Goal: Task Accomplishment & Management: Use online tool/utility

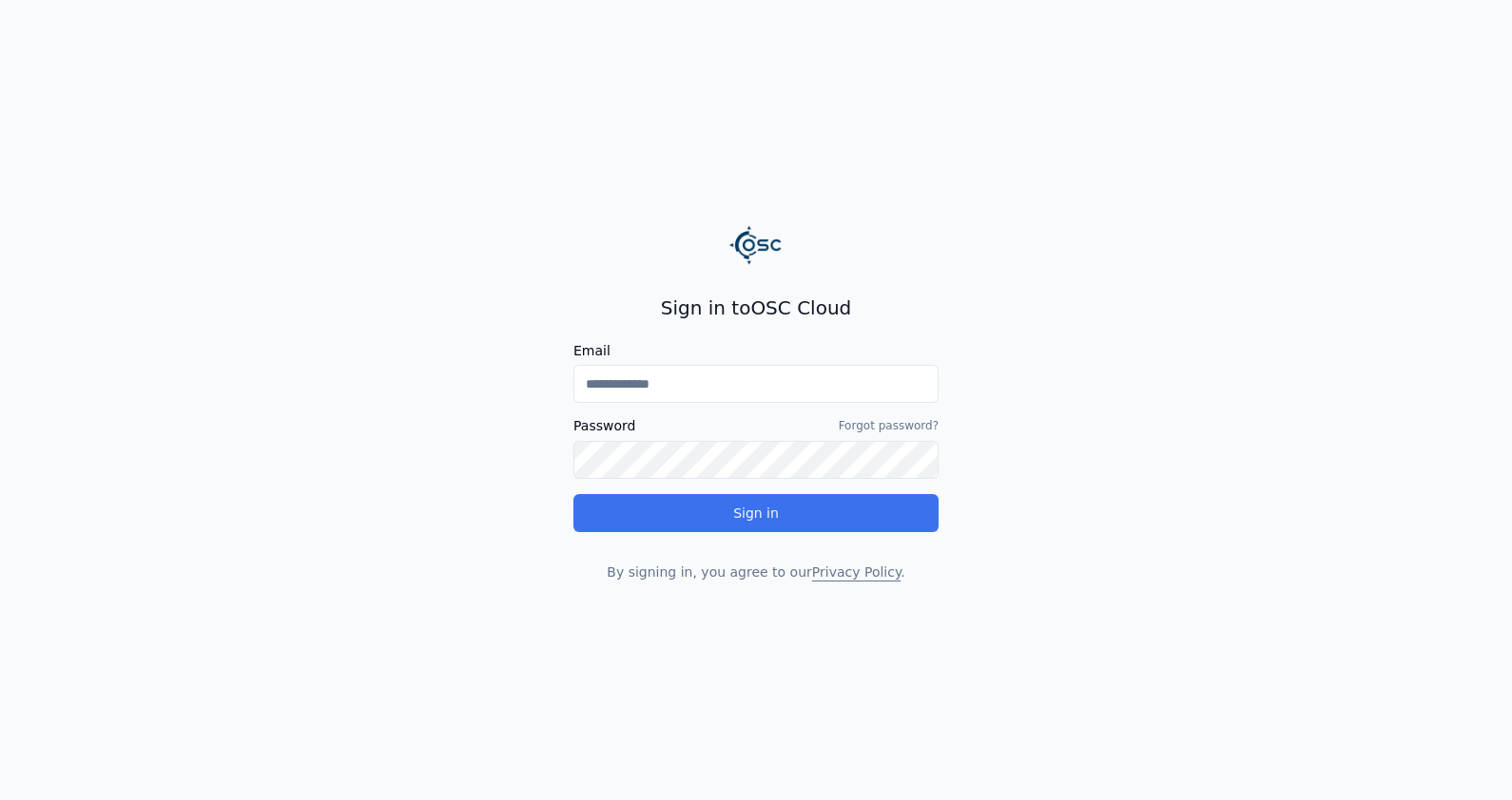
type input "**********"
click at [752, 509] on button "Sign in" at bounding box center [756, 513] width 365 height 38
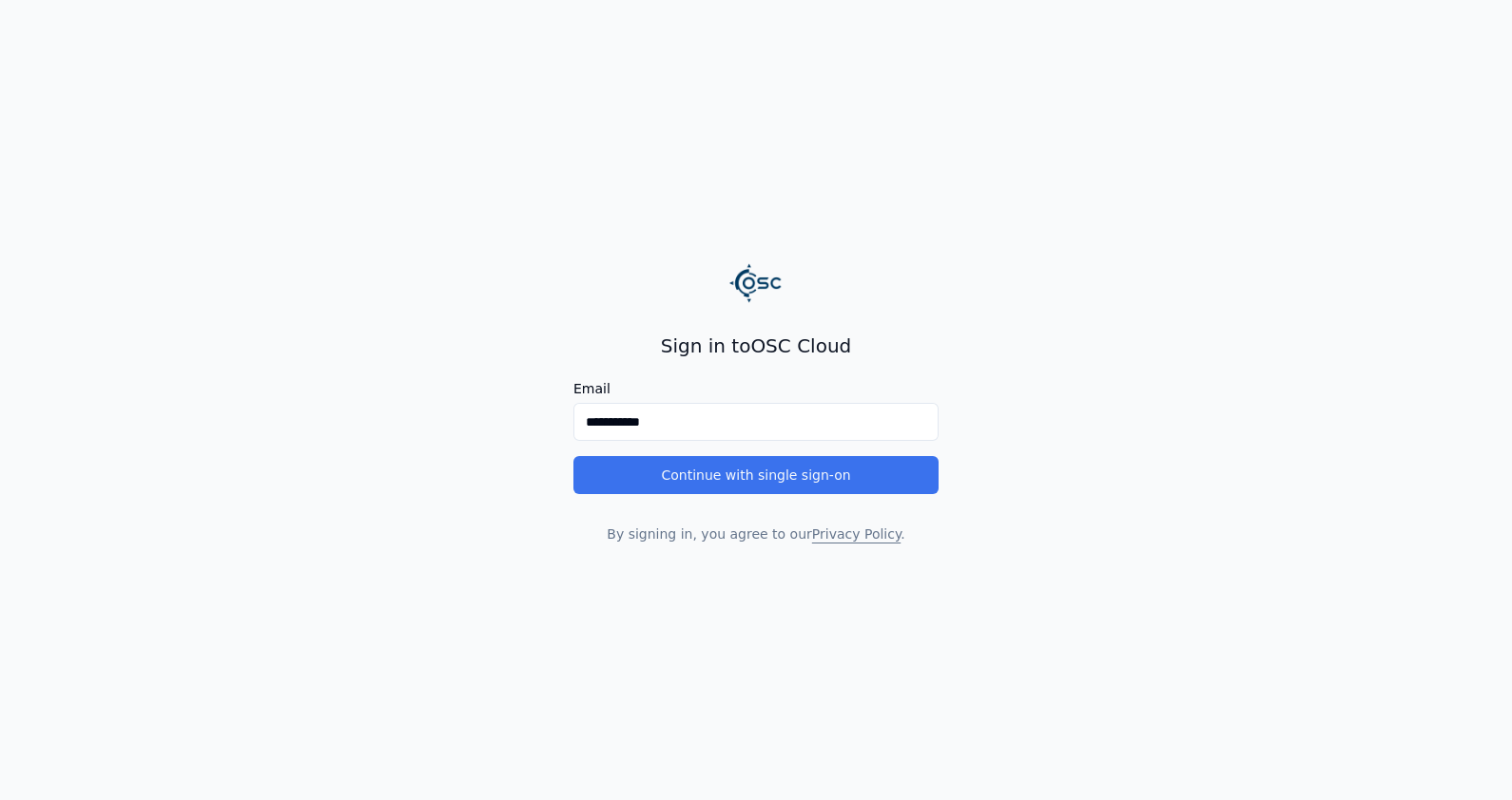
click at [861, 481] on button "Continue with single sign-on" at bounding box center [756, 475] width 365 height 38
click at [763, 471] on button "Continue with single sign-on" at bounding box center [756, 475] width 365 height 38
click at [736, 469] on button "Continue with single sign-on" at bounding box center [756, 475] width 365 height 38
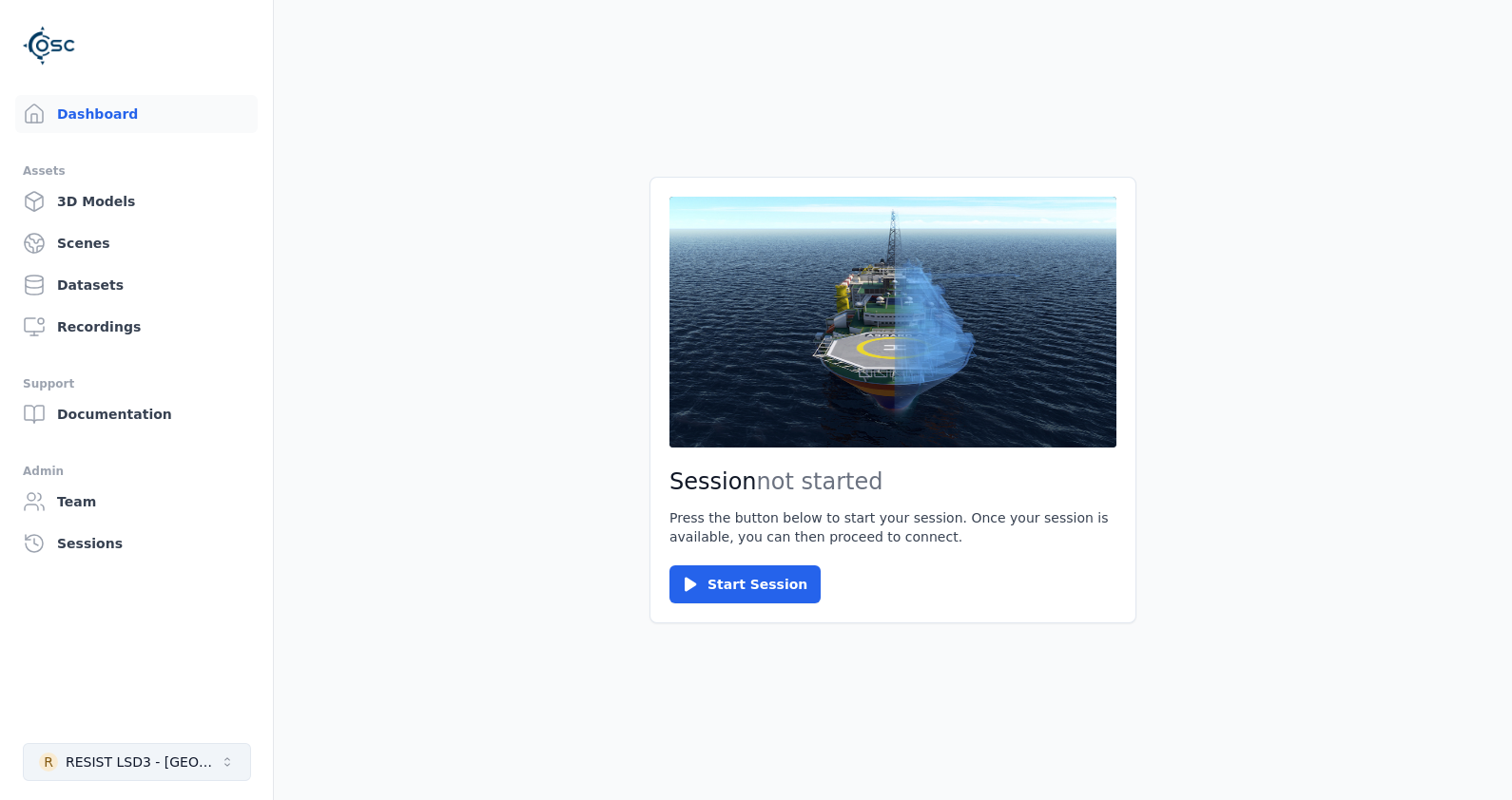
click at [164, 766] on div "RESIST LSD3 - Puglia" at bounding box center [143, 762] width 154 height 19
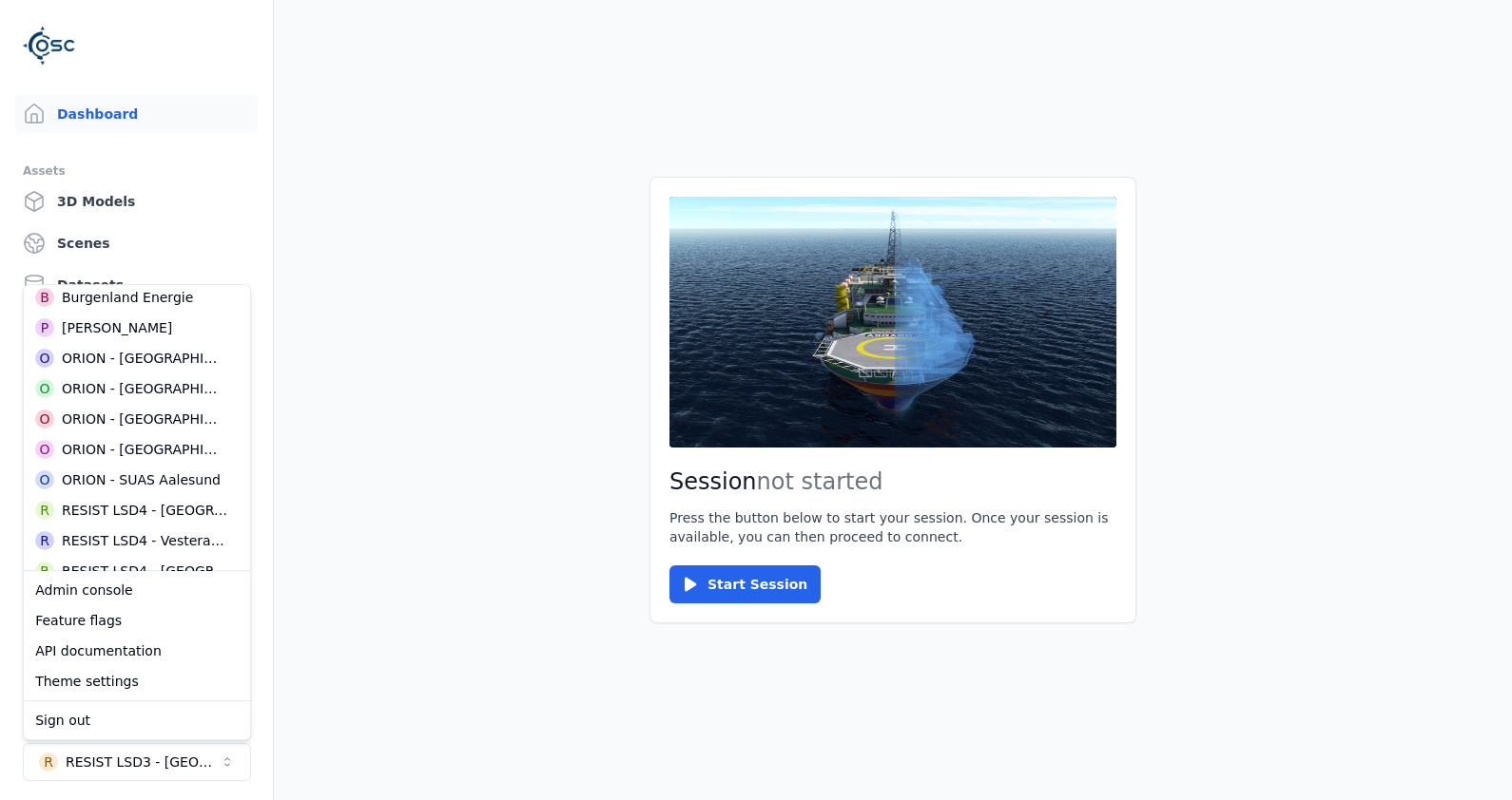
scroll to position [474, 0]
click at [171, 384] on div "O ORION - Brazil" at bounding box center [137, 385] width 219 height 30
click at [416, 500] on main "Session not started Press the button below to start your session. Once your ses…" at bounding box center [893, 400] width 1239 height 800
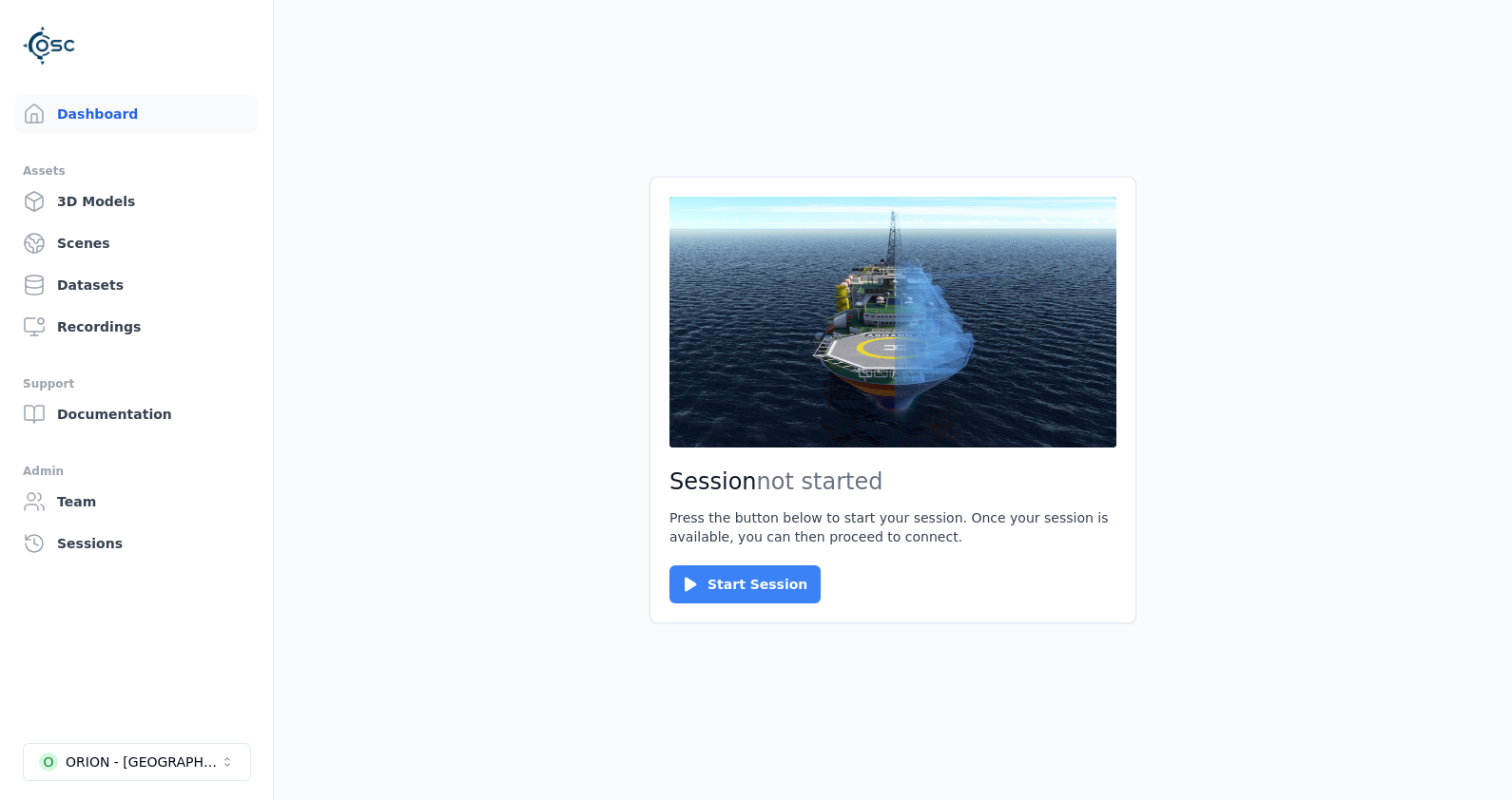
click at [749, 587] on button "Start Session" at bounding box center [745, 584] width 151 height 38
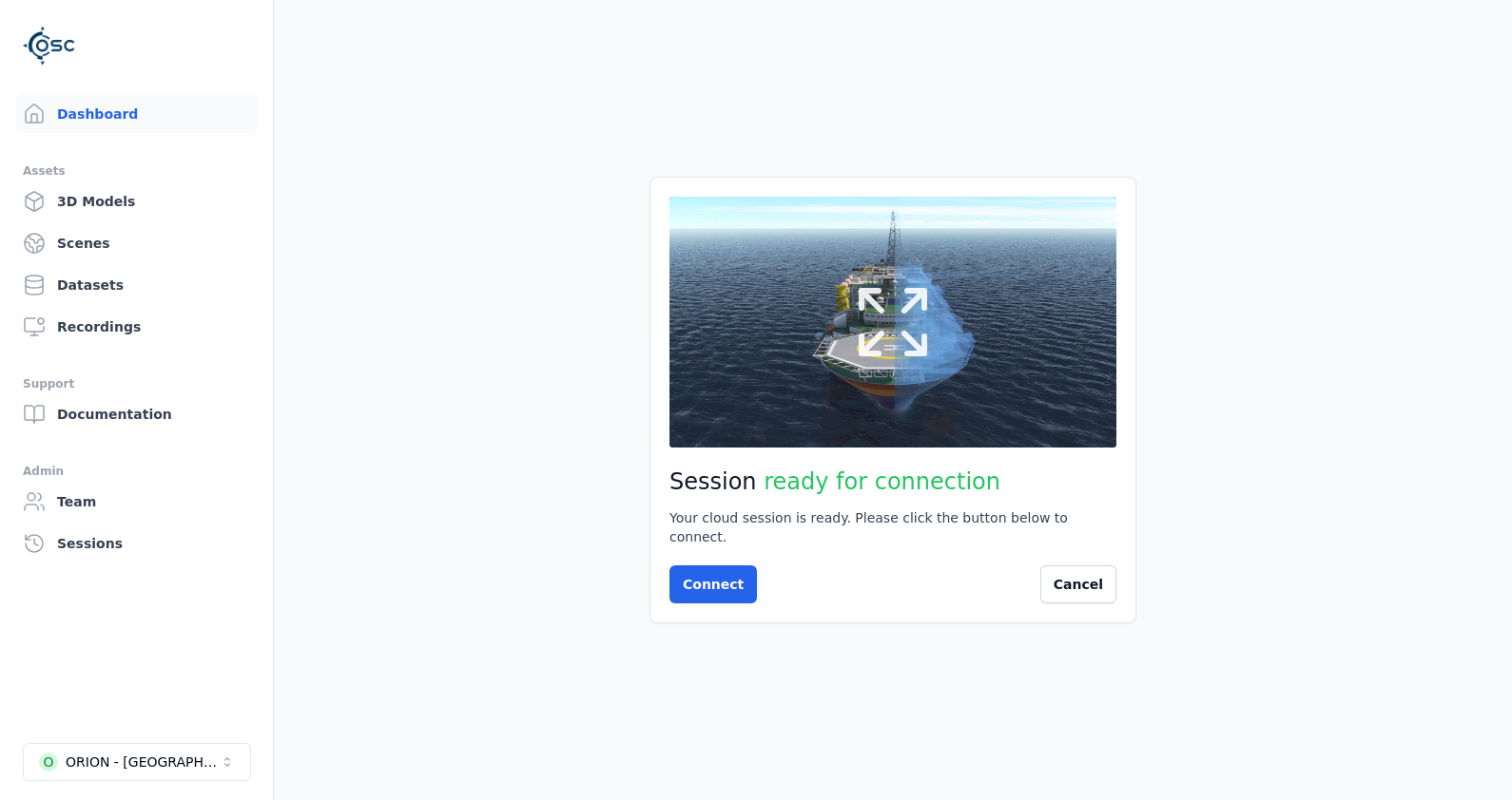
click at [854, 345] on icon at bounding box center [893, 323] width 92 height 92
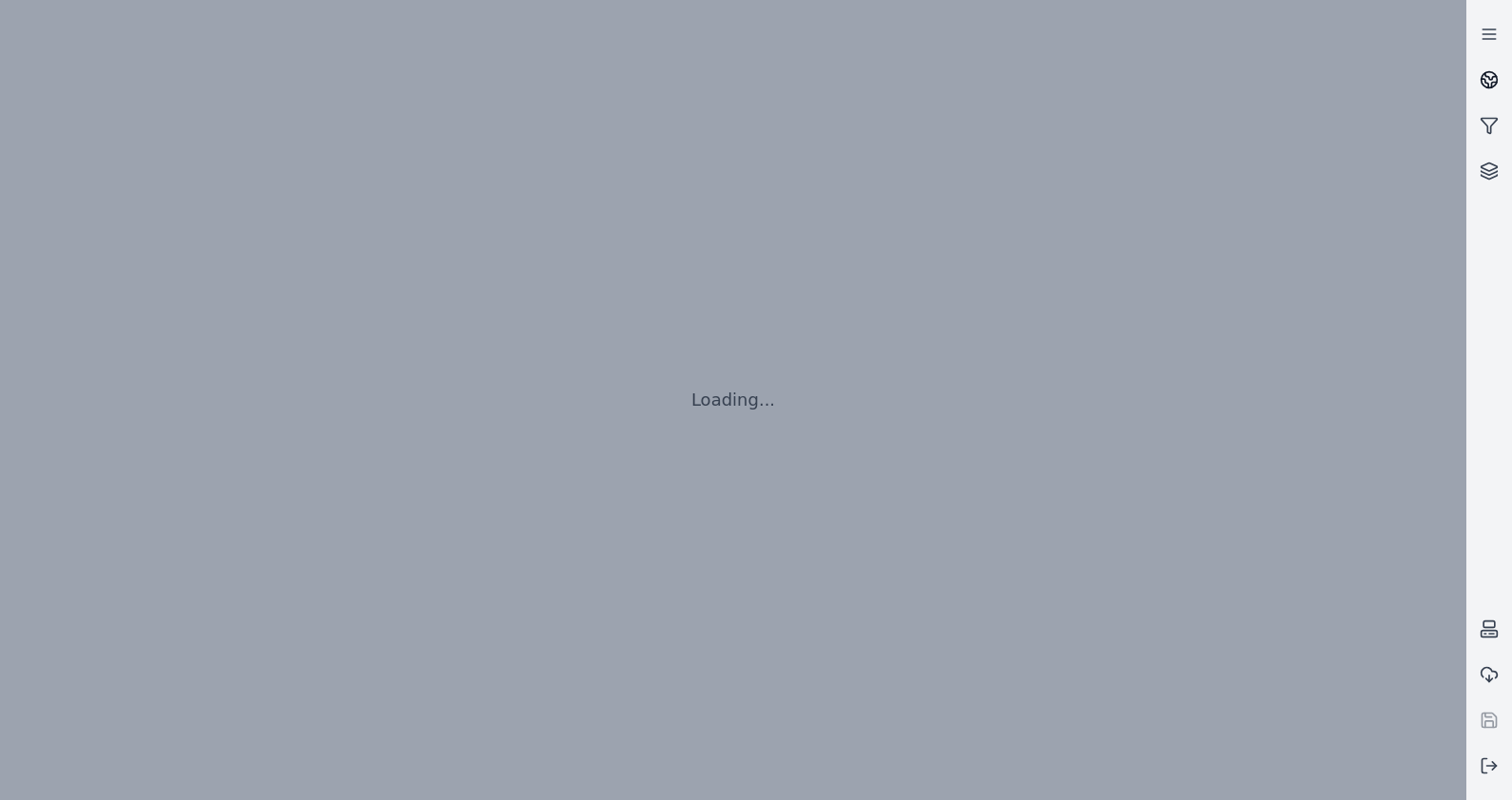
click at [1489, 79] on icon at bounding box center [1492, 76] width 12 height 7
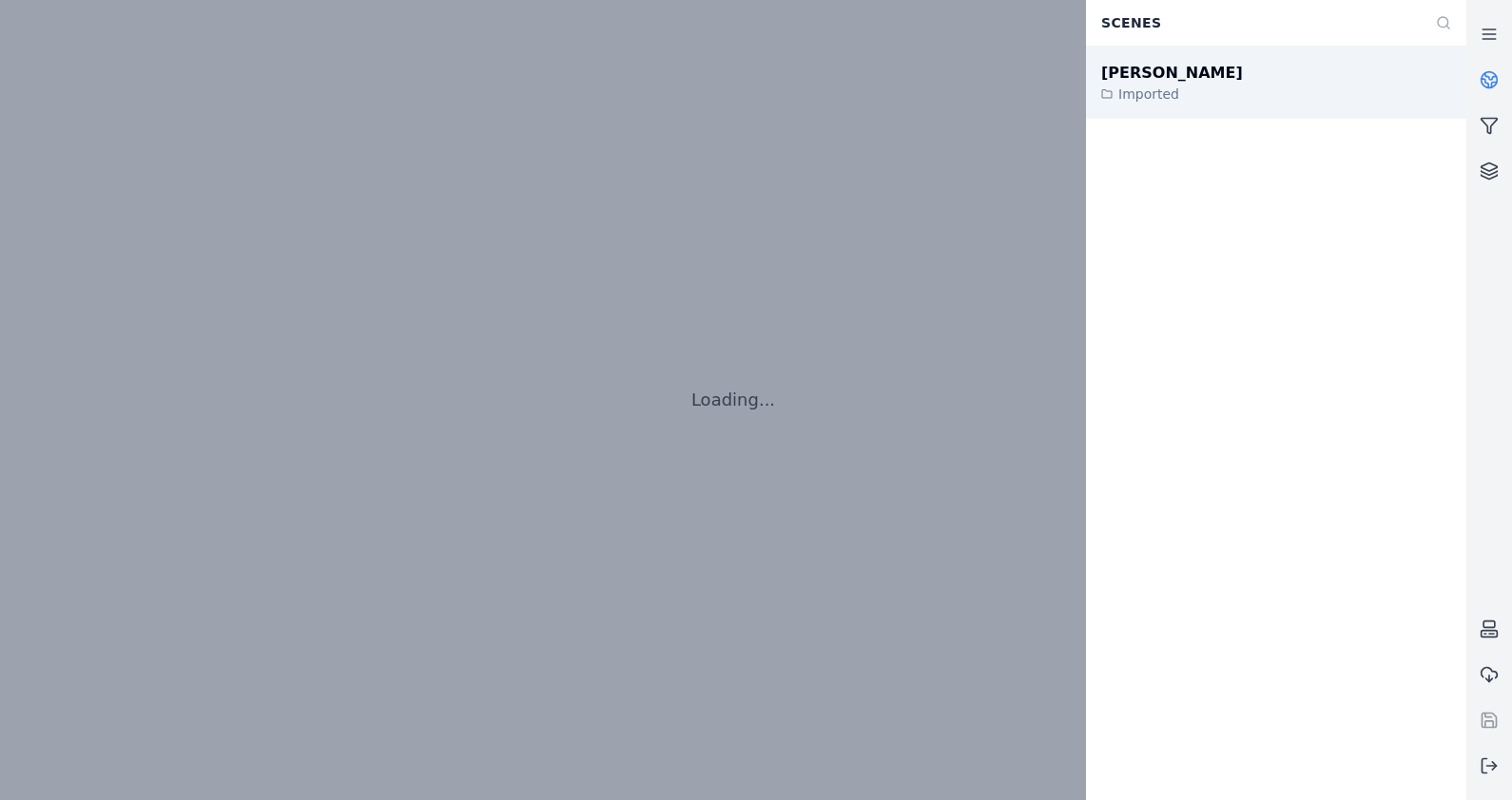
click at [1270, 83] on div "João Câmara III Imported" at bounding box center [1277, 83] width 381 height 72
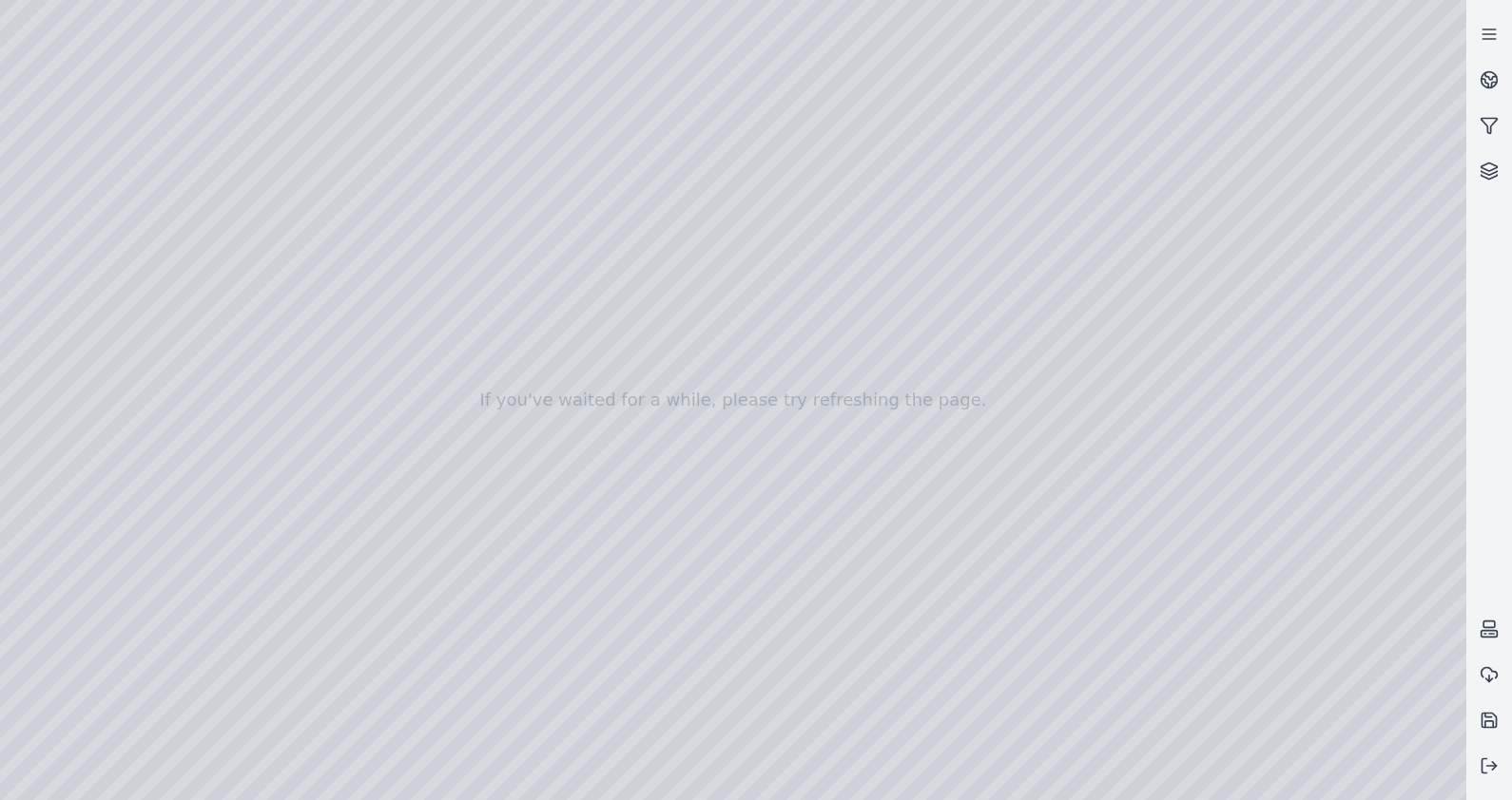
drag, startPoint x: 812, startPoint y: 531, endPoint x: 684, endPoint y: 612, distance: 151.5
drag, startPoint x: 723, startPoint y: 554, endPoint x: 605, endPoint y: 568, distance: 118.8
drag, startPoint x: 635, startPoint y: 544, endPoint x: 598, endPoint y: 620, distance: 84.5
drag, startPoint x: 803, startPoint y: 500, endPoint x: 581, endPoint y: 537, distance: 225.1
drag, startPoint x: 787, startPoint y: 627, endPoint x: 731, endPoint y: 738, distance: 124.3
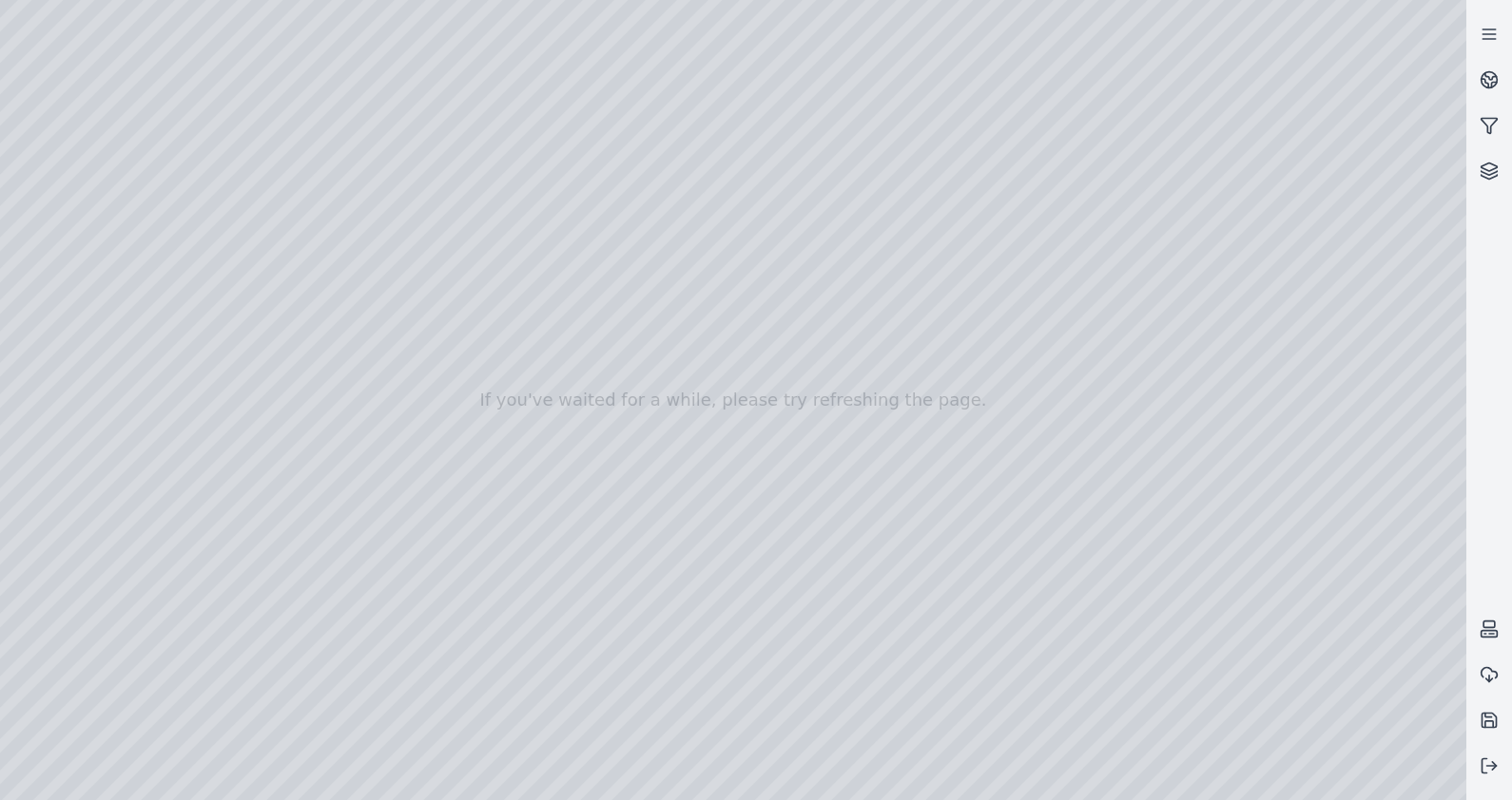
drag, startPoint x: 742, startPoint y: 459, endPoint x: 742, endPoint y: 559, distance: 100.0
drag, startPoint x: 742, startPoint y: 608, endPoint x: 723, endPoint y: 655, distance: 50.7
drag, startPoint x: 678, startPoint y: 585, endPoint x: 667, endPoint y: 592, distance: 13.0
drag, startPoint x: 694, startPoint y: 562, endPoint x: 789, endPoint y: 550, distance: 95.8
drag, startPoint x: 799, startPoint y: 611, endPoint x: 1002, endPoint y: 609, distance: 203.0
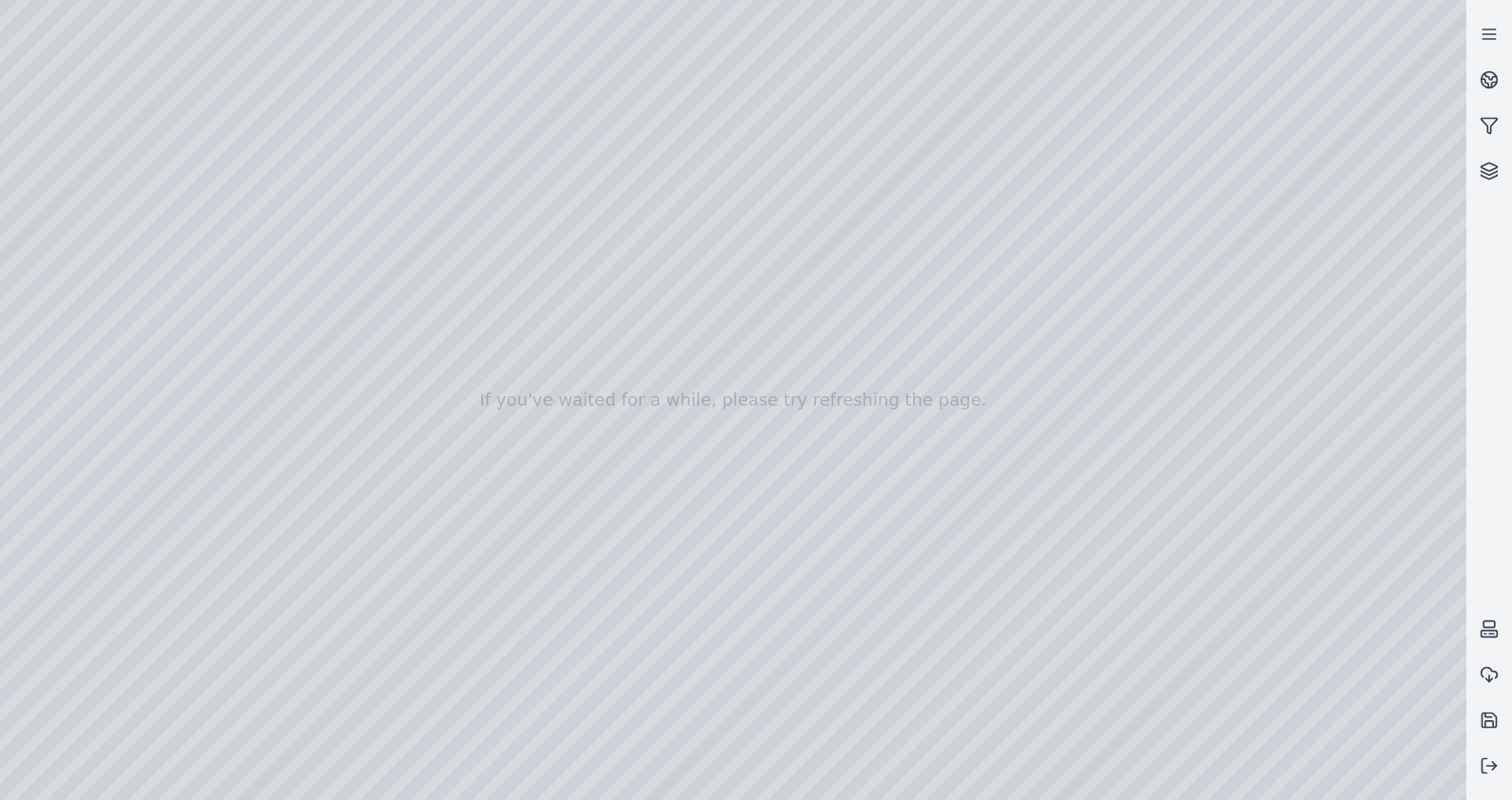
drag, startPoint x: 975, startPoint y: 403, endPoint x: 1134, endPoint y: 476, distance: 175.0
drag, startPoint x: 803, startPoint y: 356, endPoint x: 971, endPoint y: 304, distance: 175.9
drag, startPoint x: 854, startPoint y: 462, endPoint x: 1081, endPoint y: 162, distance: 376.2
click at [1084, 204] on div at bounding box center [733, 400] width 1466 height 800
drag, startPoint x: 715, startPoint y: 214, endPoint x: 488, endPoint y: 214, distance: 227.0
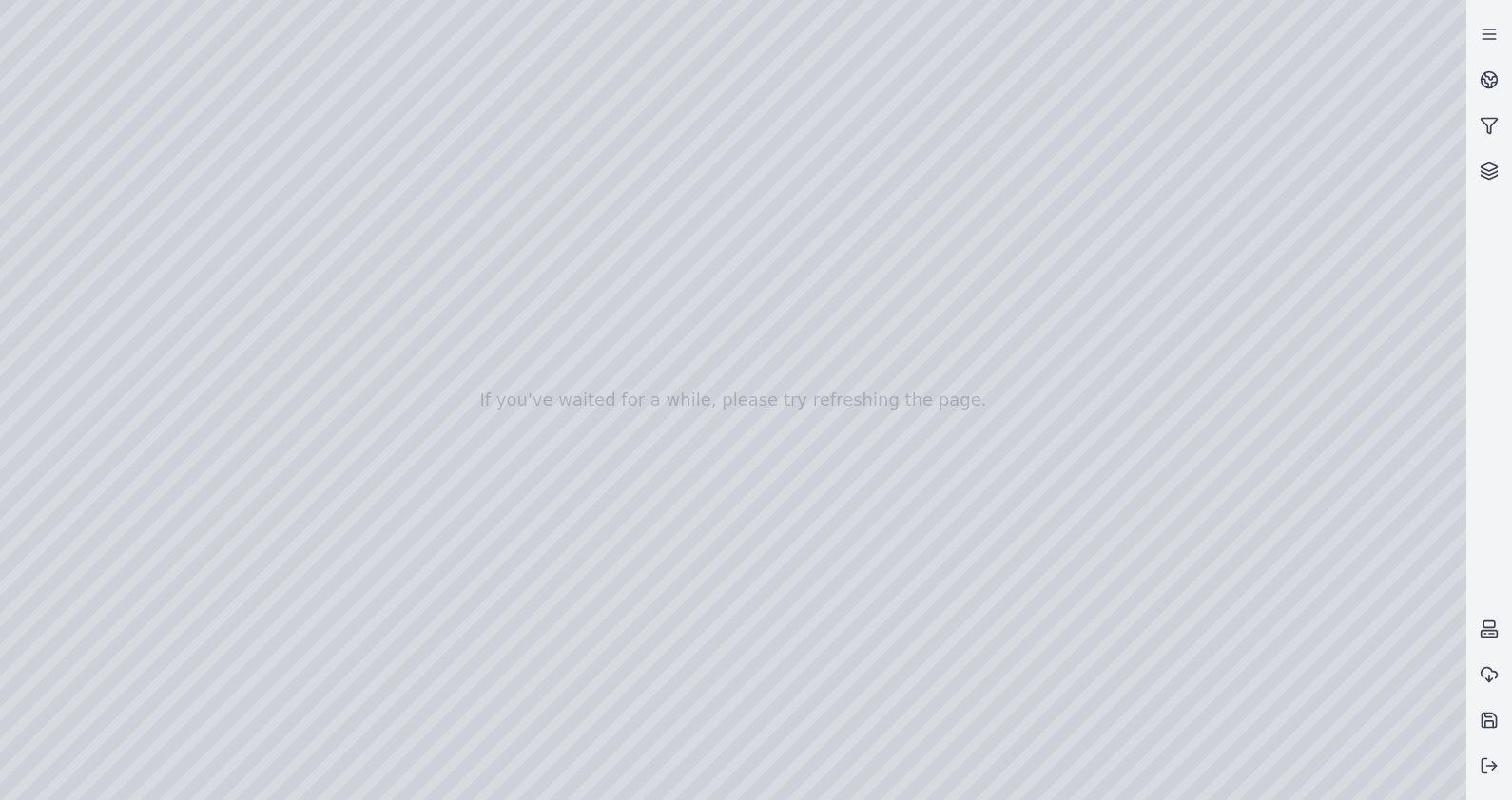
click at [473, 234] on div at bounding box center [733, 400] width 1466 height 800
drag, startPoint x: 770, startPoint y: 181, endPoint x: 535, endPoint y: 166, distance: 235.5
drag, startPoint x: 629, startPoint y: 163, endPoint x: 566, endPoint y: 40, distance: 138.2
drag, startPoint x: 1206, startPoint y: 342, endPoint x: 511, endPoint y: 485, distance: 709.6
drag, startPoint x: 552, startPoint y: 500, endPoint x: 593, endPoint y: 640, distance: 145.9
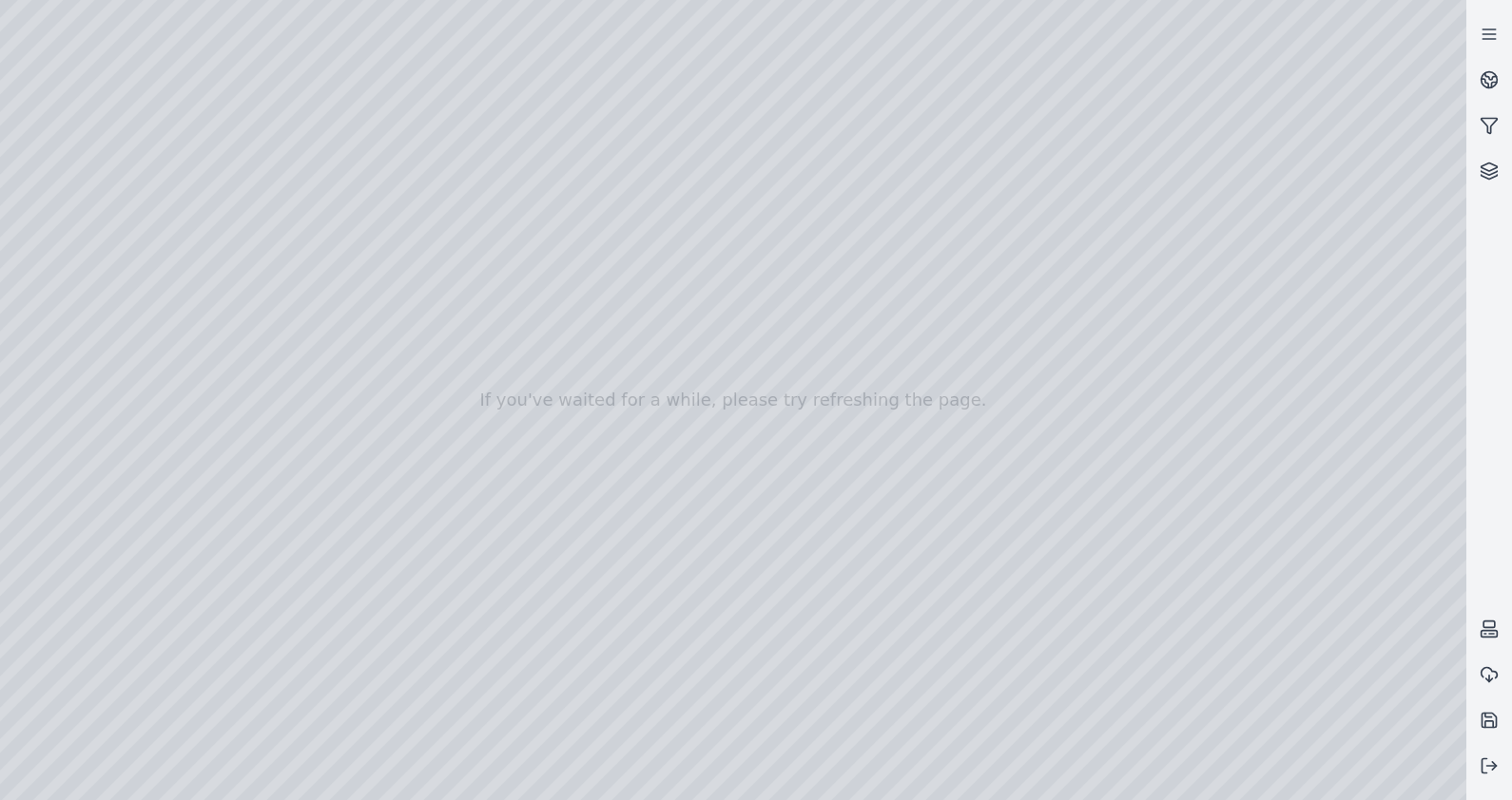
drag, startPoint x: 931, startPoint y: 364, endPoint x: 1151, endPoint y: 286, distance: 233.4
drag, startPoint x: 766, startPoint y: 465, endPoint x: 1052, endPoint y: 408, distance: 291.6
drag, startPoint x: 723, startPoint y: 475, endPoint x: 1133, endPoint y: 471, distance: 410.0
drag, startPoint x: 967, startPoint y: 518, endPoint x: 1270, endPoint y: 596, distance: 312.9
drag, startPoint x: 973, startPoint y: 625, endPoint x: 658, endPoint y: 713, distance: 327.1
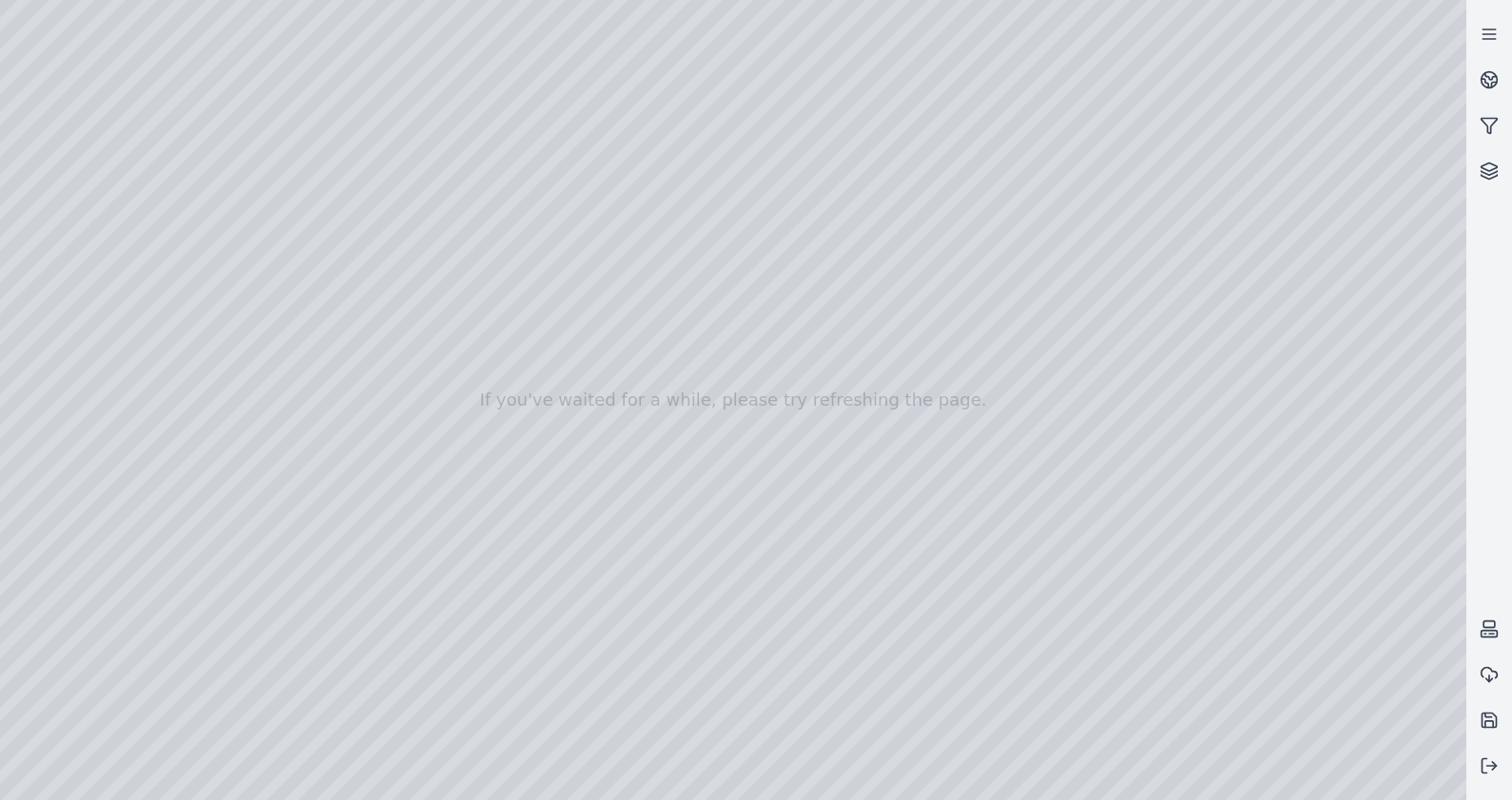
drag, startPoint x: 1132, startPoint y: 548, endPoint x: 1426, endPoint y: 562, distance: 294.3
